Goal: Information Seeking & Learning: Learn about a topic

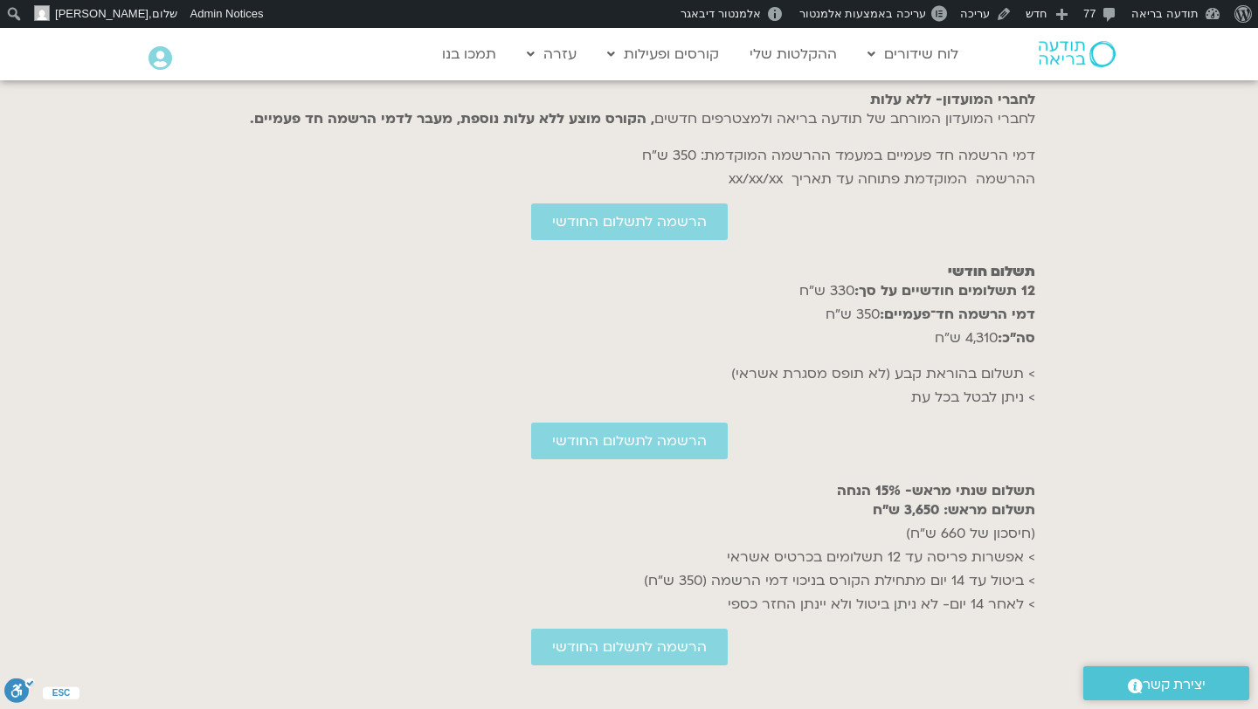
scroll to position [7058, 0]
